Goal: Transaction & Acquisition: Register for event/course

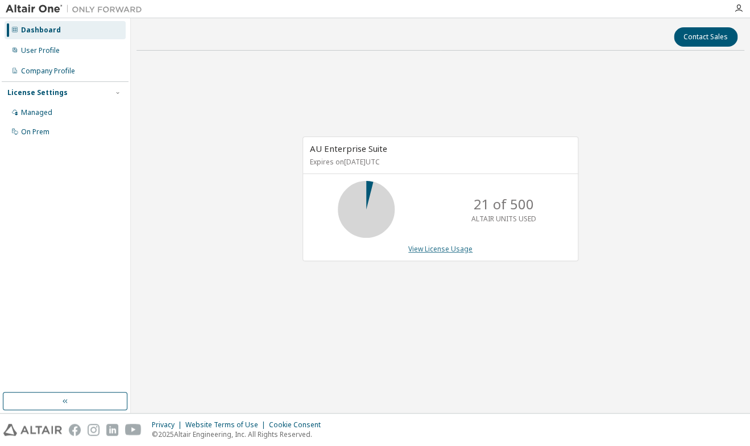
click at [442, 250] on link "View License Usage" at bounding box center [440, 249] width 64 height 10
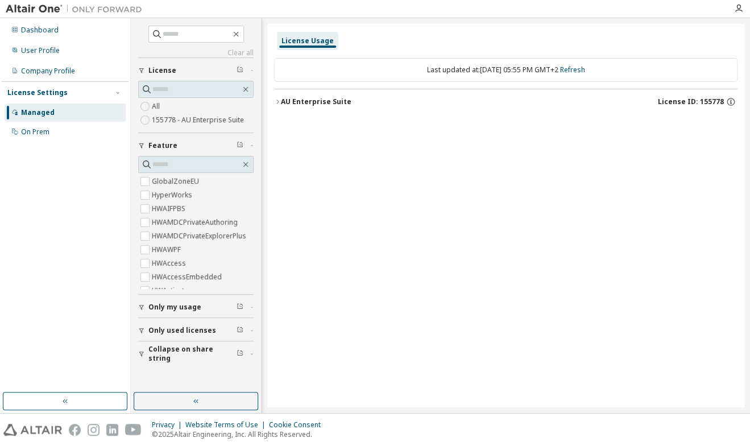
click at [200, 312] on button "Only my usage" at bounding box center [195, 306] width 115 height 25
click at [196, 311] on span "Only my usage" at bounding box center [174, 306] width 53 height 9
click at [64, 51] on div "User Profile" at bounding box center [65, 50] width 121 height 18
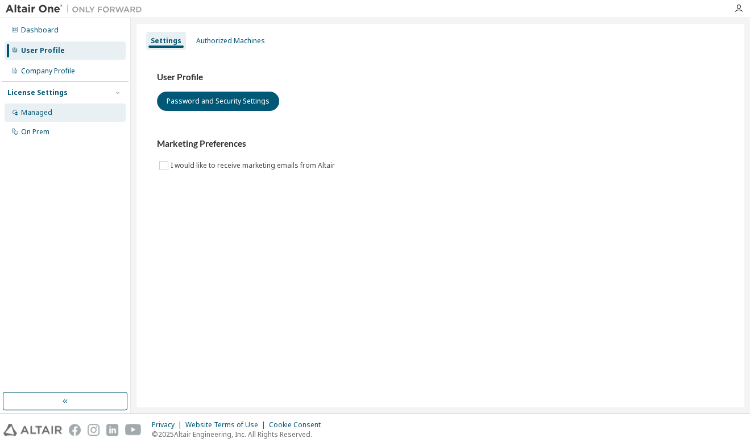
click at [51, 109] on div "Managed" at bounding box center [36, 112] width 31 height 9
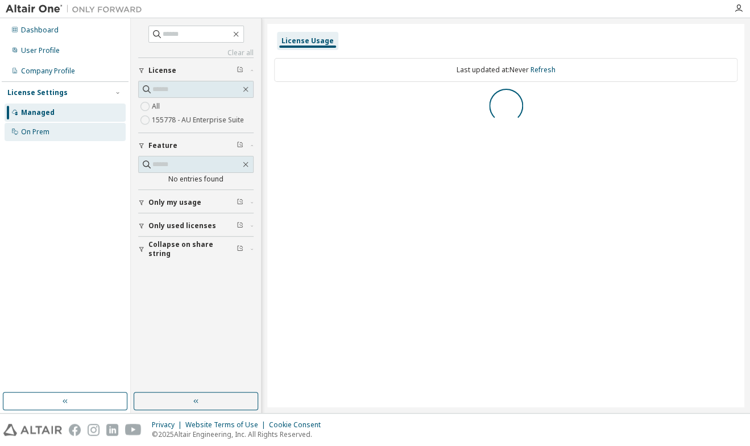
click at [49, 133] on div "On Prem" at bounding box center [65, 132] width 121 height 18
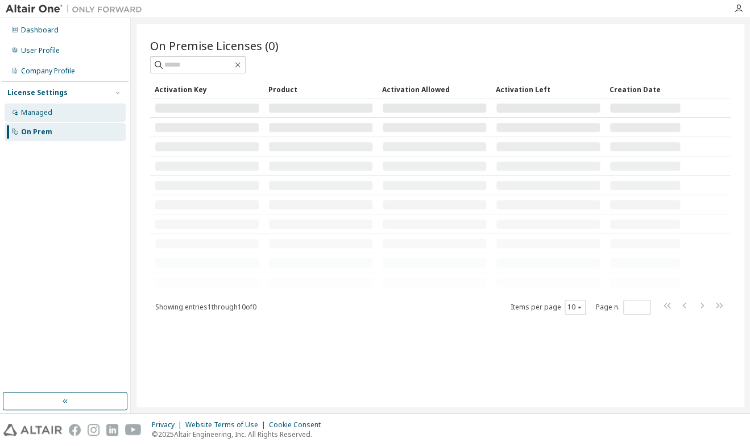
click at [49, 109] on div "Managed" at bounding box center [36, 112] width 31 height 9
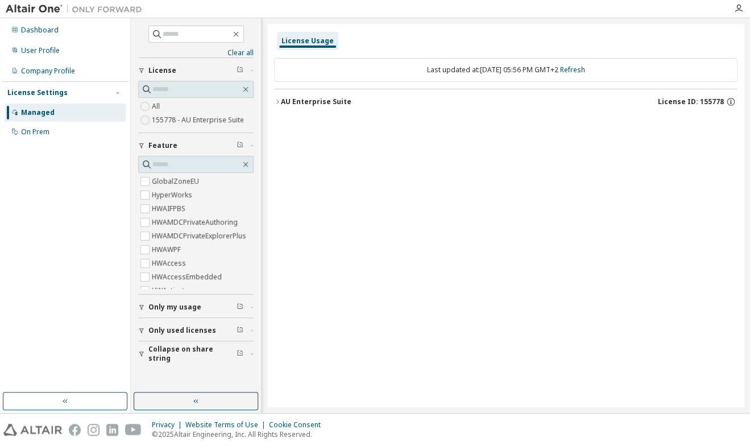
click at [280, 106] on button "AU Enterprise Suite License ID: 155778" at bounding box center [505, 101] width 463 height 25
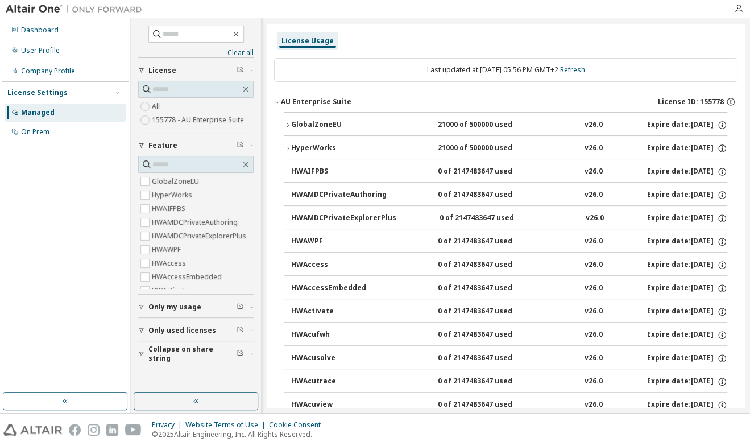
click at [280, 106] on button "AU Enterprise Suite License ID: 155778" at bounding box center [505, 101] width 463 height 25
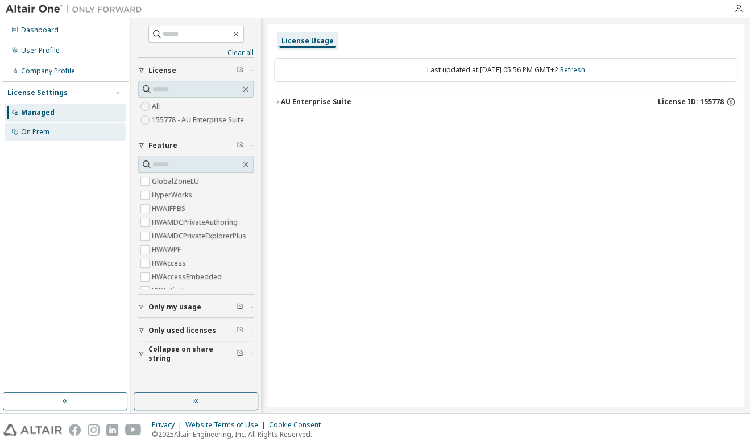
click at [47, 128] on div "On Prem" at bounding box center [35, 131] width 28 height 9
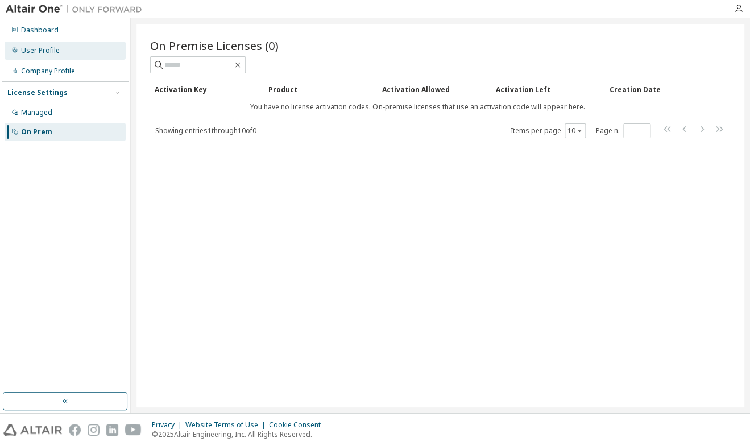
click at [48, 51] on div "User Profile" at bounding box center [40, 50] width 39 height 9
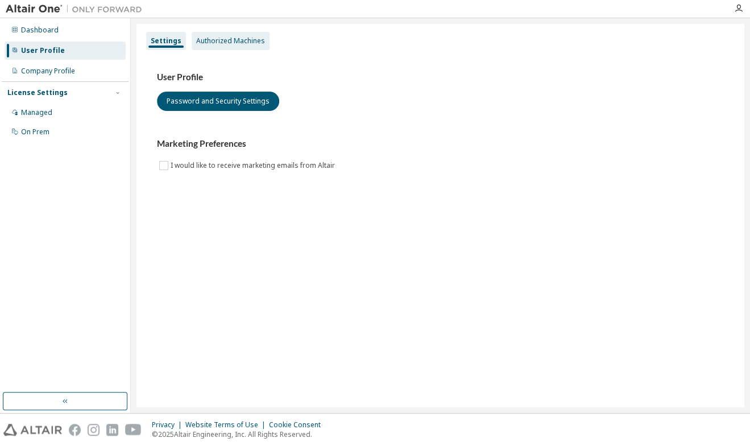
click at [220, 41] on div "Authorized Machines" at bounding box center [230, 40] width 69 height 9
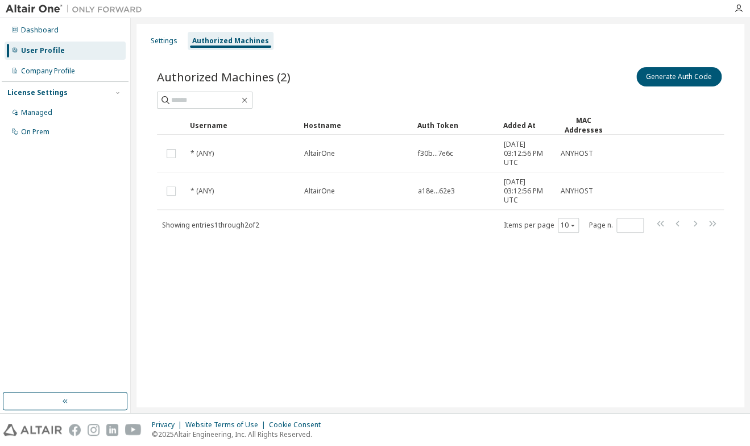
click at [360, 12] on div at bounding box center [437, 9] width 579 height 18
click at [664, 73] on button "Generate Auth Code" at bounding box center [678, 76] width 85 height 19
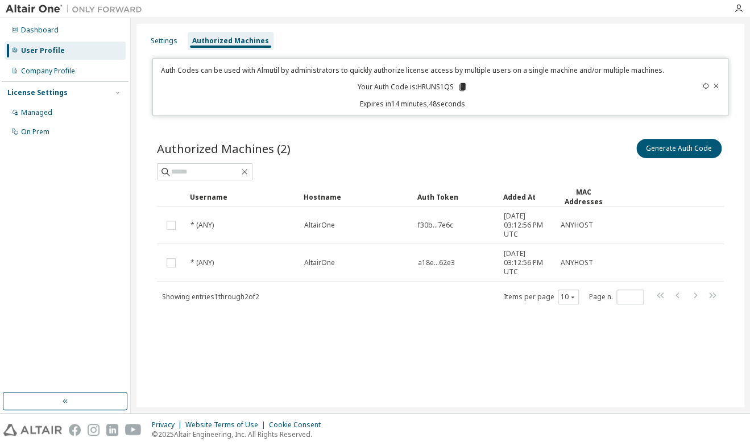
click at [713, 88] on icon at bounding box center [715, 85] width 7 height 7
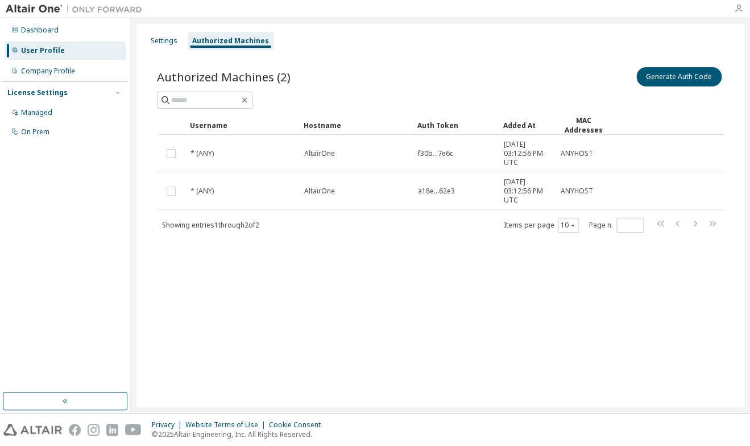
click at [741, 10] on icon "button" at bounding box center [738, 8] width 9 height 9
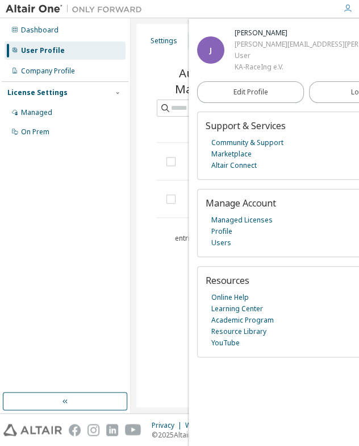
click at [17, 7] on img at bounding box center [77, 8] width 142 height 11
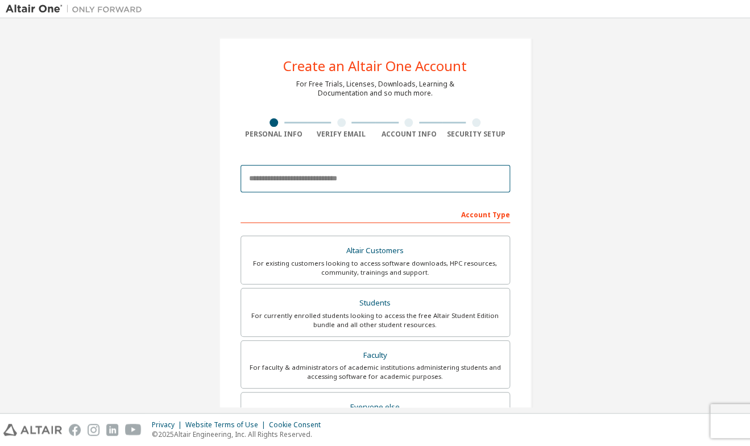
click at [310, 172] on input "email" at bounding box center [374, 178] width 269 height 27
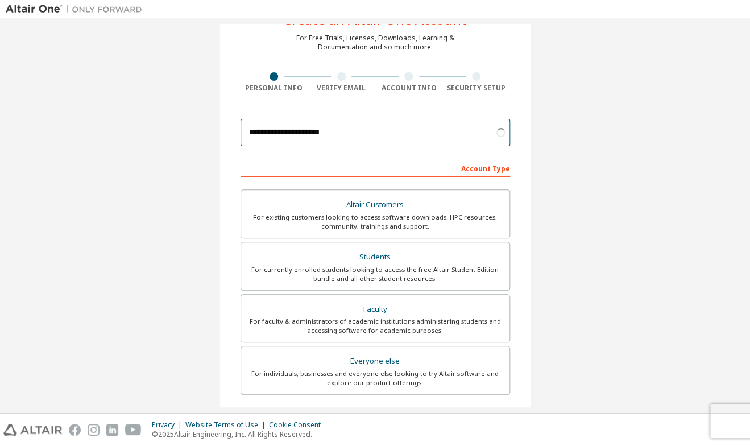
scroll to position [58, 0]
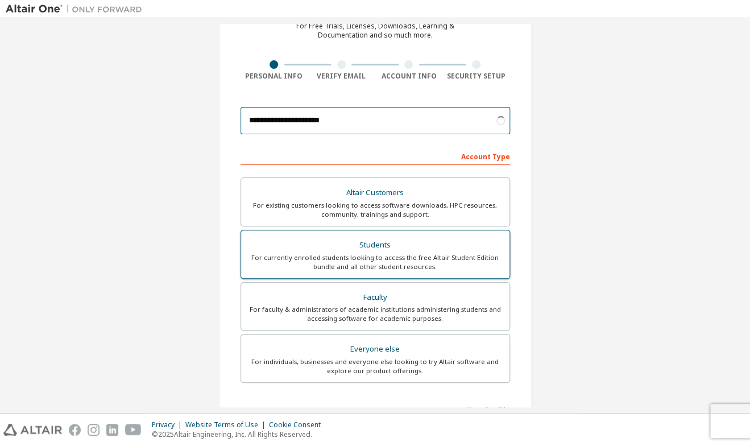
type input "**********"
click at [402, 255] on div "For currently enrolled students looking to access the free Altair Student Editi…" at bounding box center [375, 262] width 255 height 18
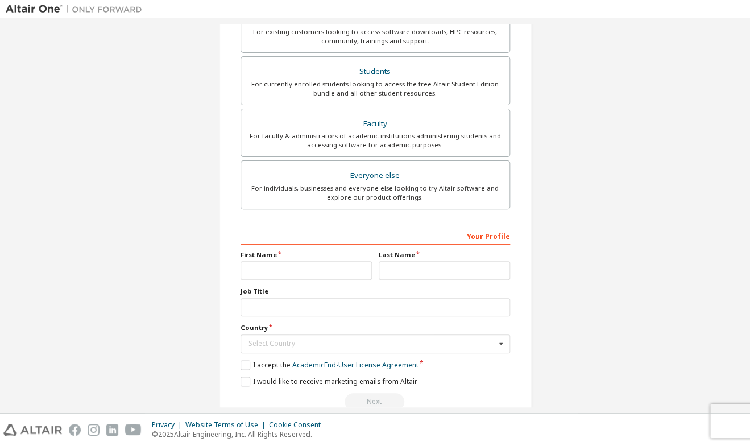
scroll to position [232, 0]
click at [309, 260] on div "First Name" at bounding box center [306, 265] width 138 height 30
click at [303, 277] on input "text" at bounding box center [305, 269] width 131 height 19
type input "********"
click at [424, 271] on input "text" at bounding box center [444, 269] width 131 height 19
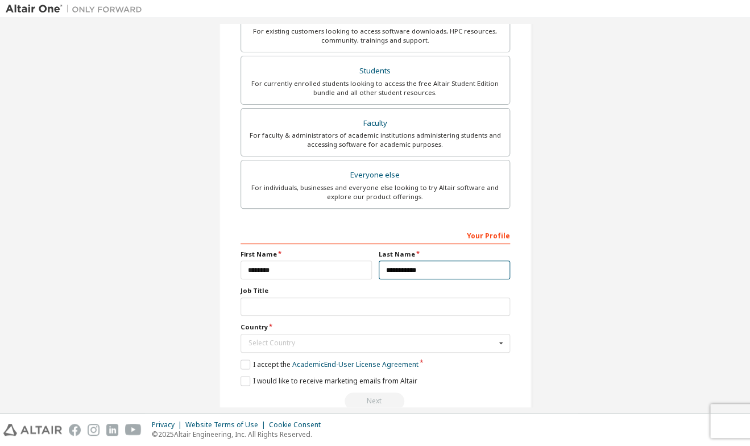
type input "**********"
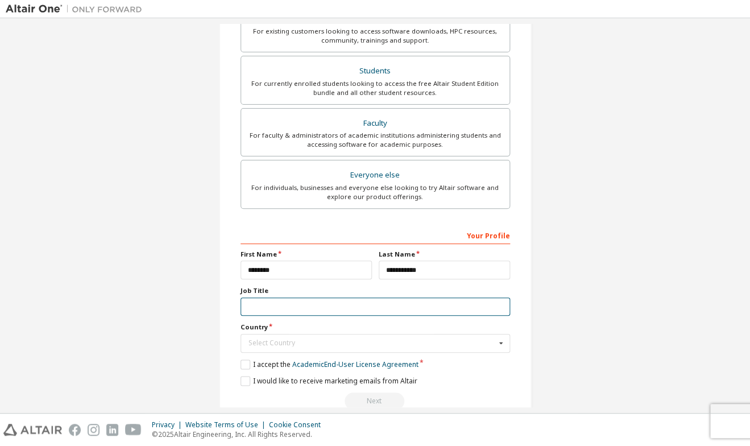
click at [345, 302] on input "text" at bounding box center [374, 306] width 269 height 19
type input "*"
type input "*******"
click at [340, 343] on div "Select Country" at bounding box center [371, 342] width 247 height 7
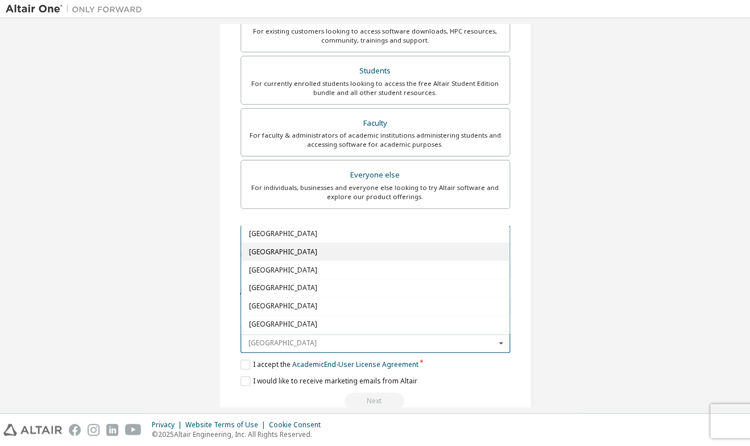
scroll to position [1391, 0]
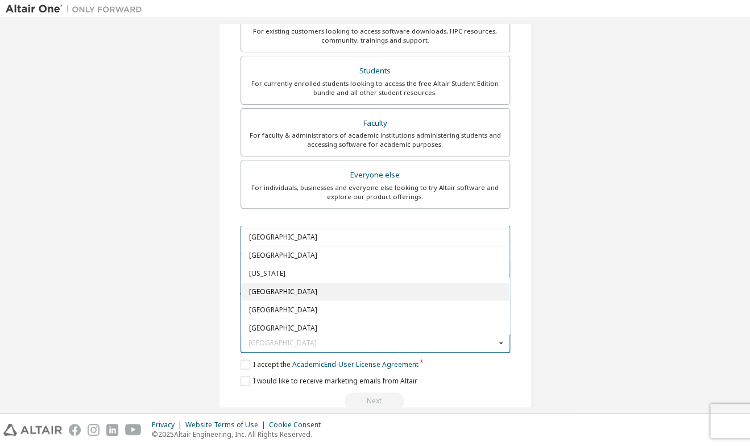
click at [298, 294] on span "Germany" at bounding box center [374, 291] width 253 height 7
type input "***"
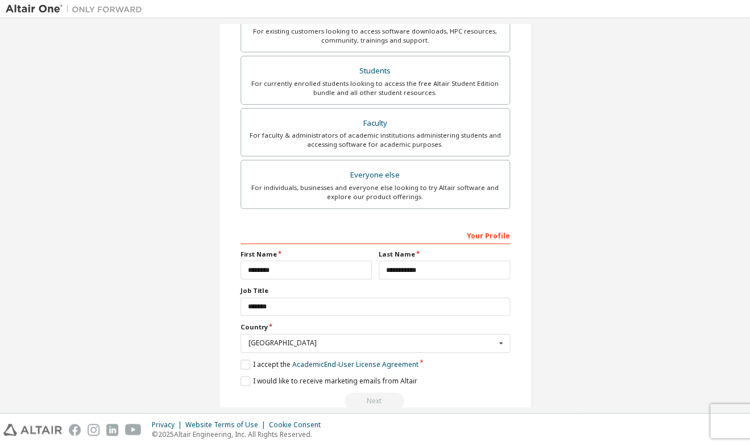
click at [637, 342] on div "**********" at bounding box center [375, 111] width 738 height 639
click at [239, 362] on div "**********" at bounding box center [375, 112] width 313 height 612
click at [244, 362] on label "I accept the Academic End-User License Agreement" at bounding box center [329, 364] width 178 height 10
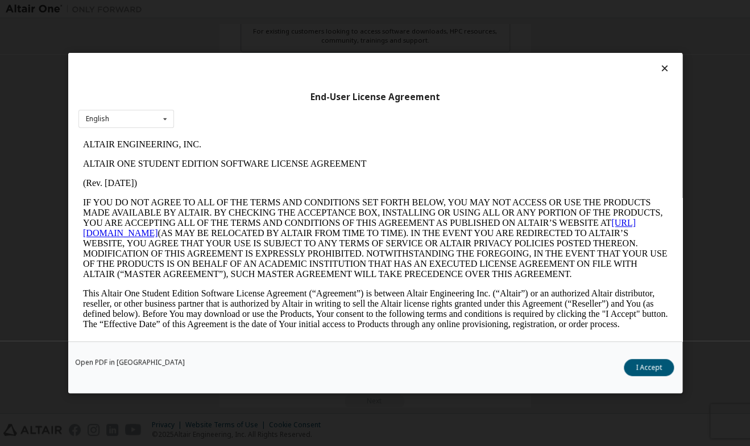
scroll to position [0, 0]
click at [650, 361] on button "I Accept" at bounding box center [648, 367] width 50 height 17
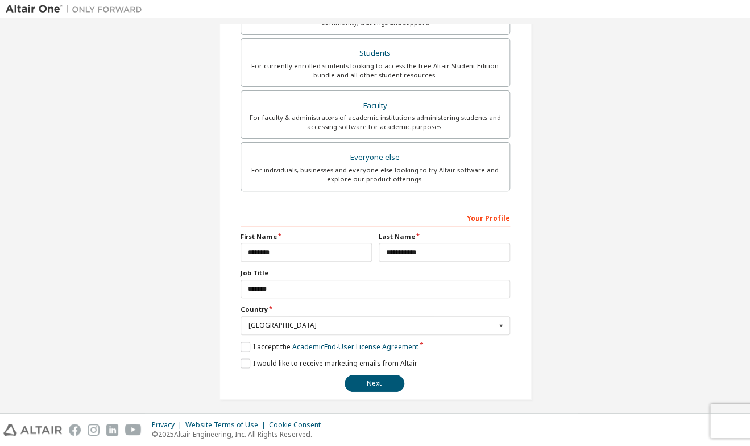
scroll to position [256, 0]
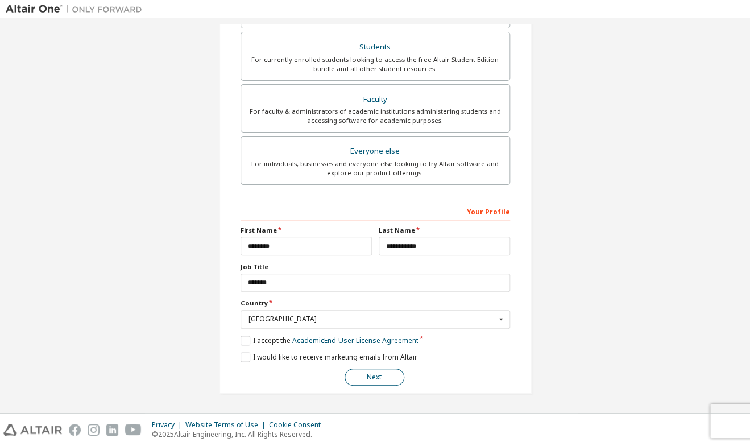
click at [369, 378] on button "Next" at bounding box center [374, 376] width 60 height 17
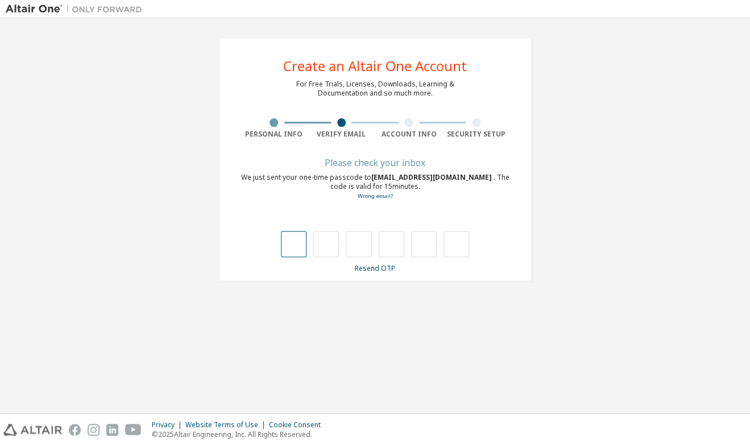
type input "*"
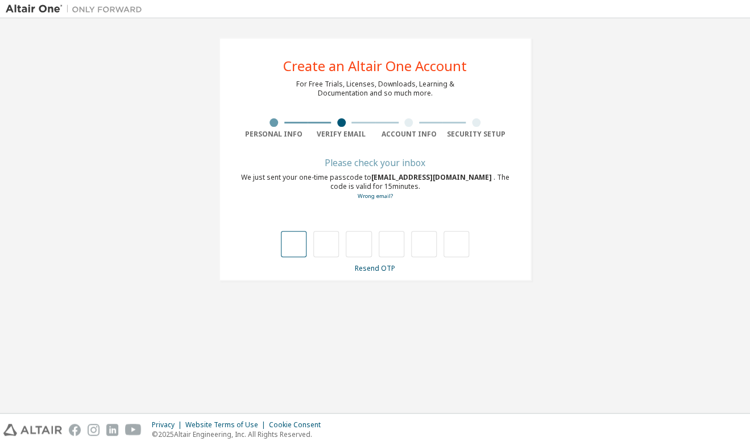
type input "*"
